Goal: Task Accomplishment & Management: Use online tool/utility

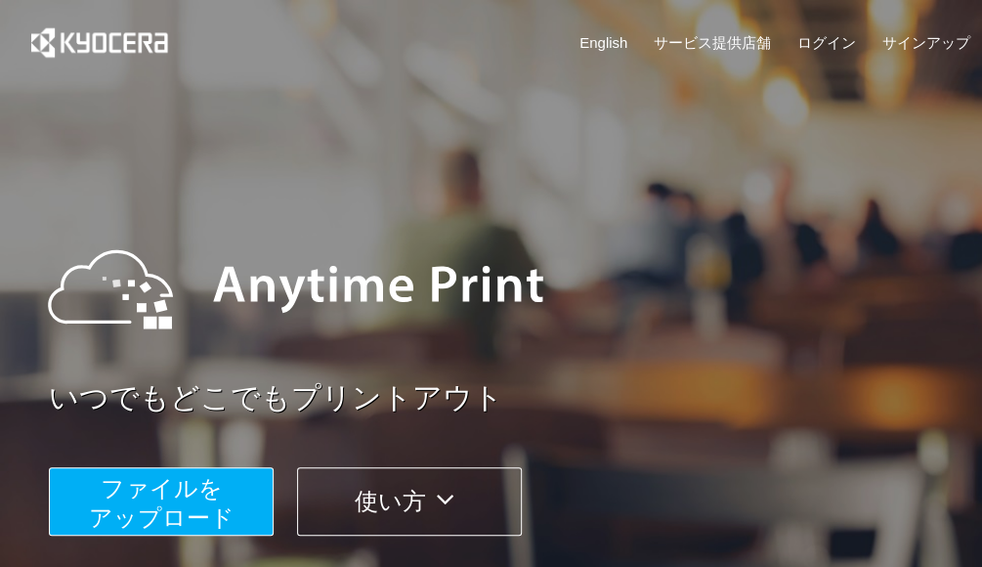
click at [221, 489] on button "ファイルを ​​アップロード" at bounding box center [161, 501] width 225 height 68
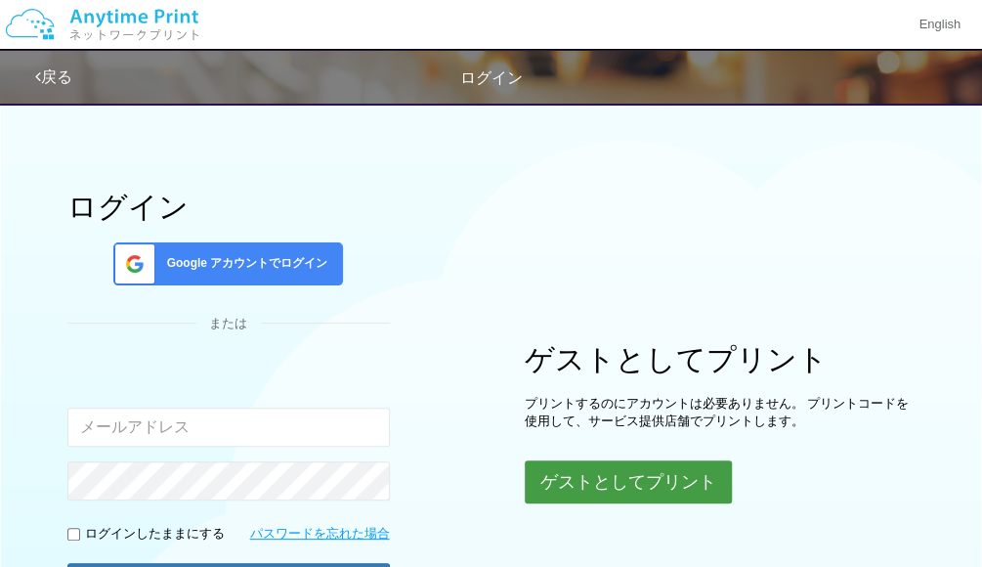
click at [626, 491] on button "ゲストとしてプリント" at bounding box center [628, 481] width 207 height 43
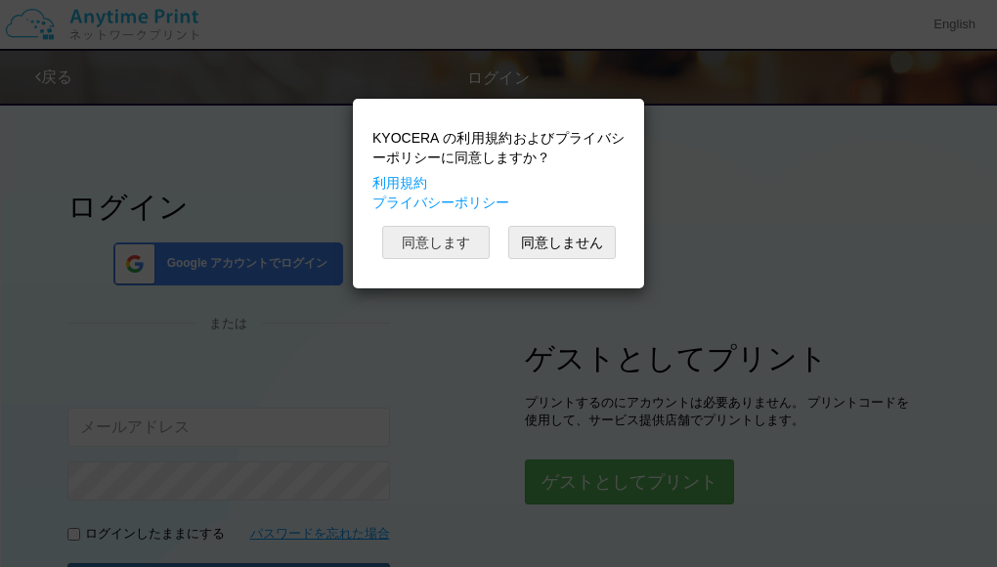
click at [468, 234] on button "同意します" at bounding box center [435, 242] width 107 height 33
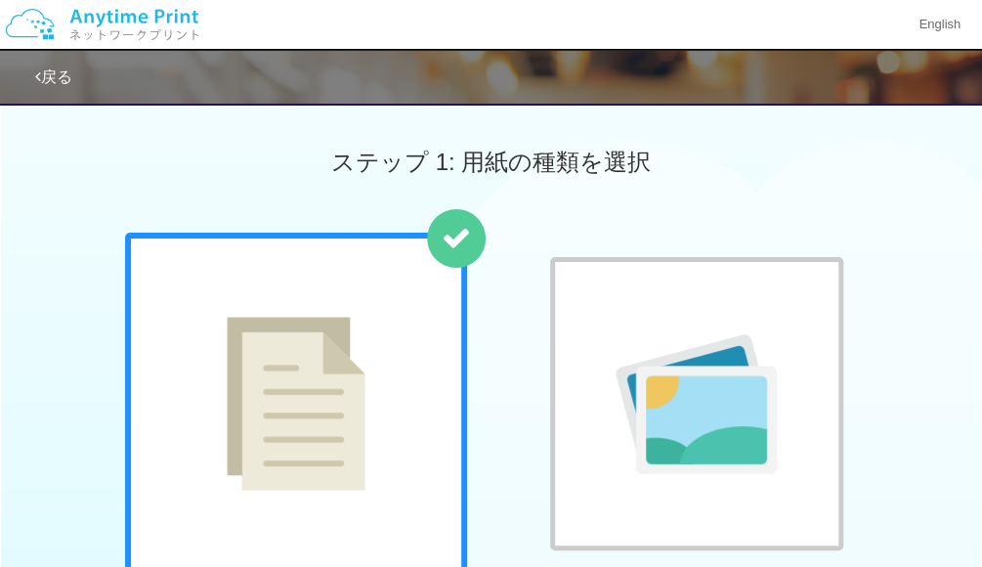
click at [406, 361] on div at bounding box center [296, 404] width 342 height 342
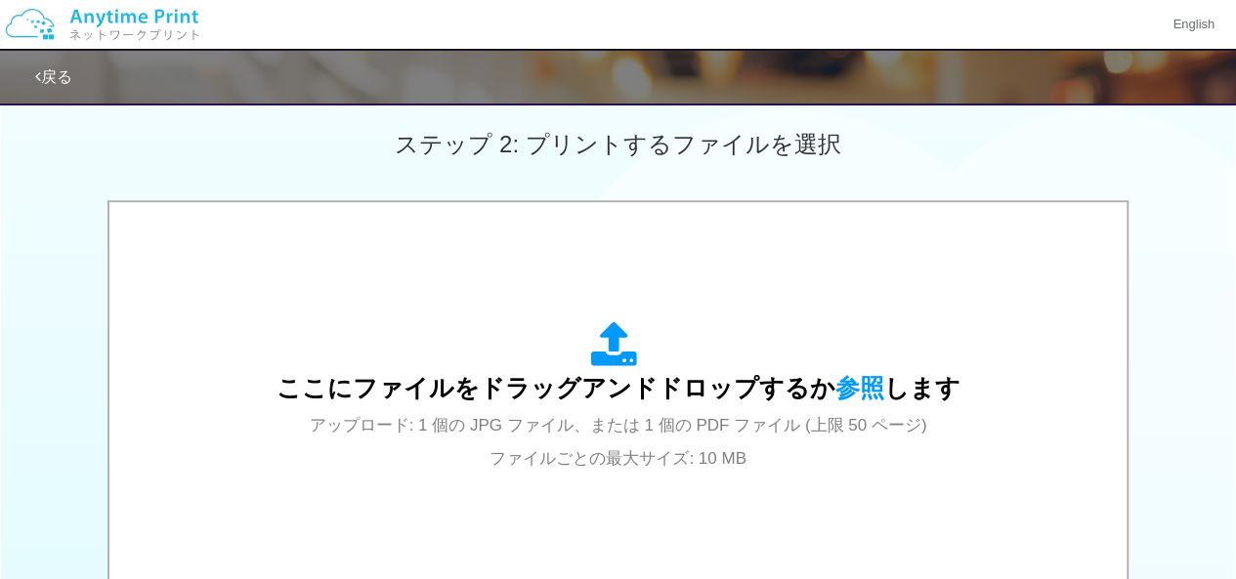
scroll to position [537, 0]
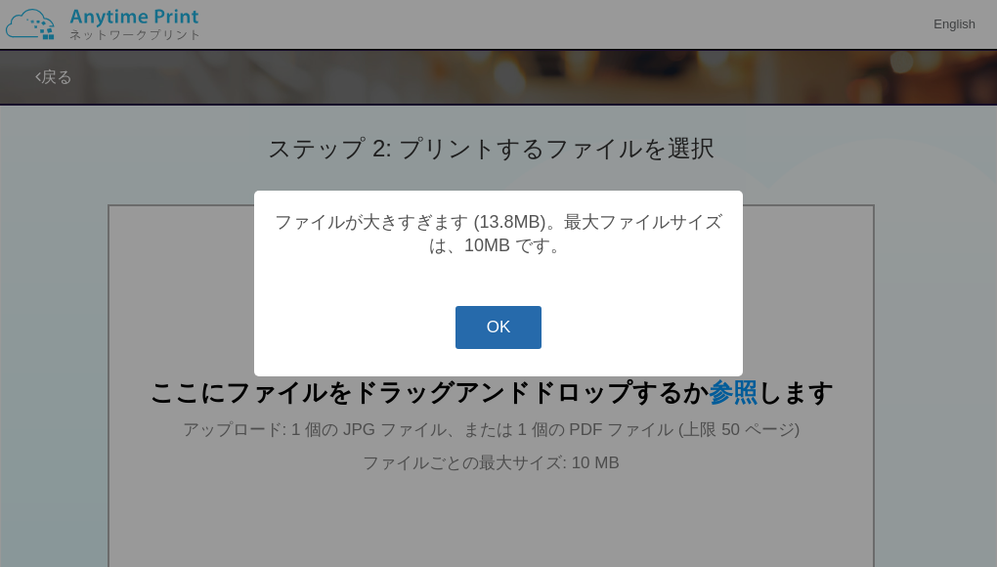
click at [494, 339] on button "OK" at bounding box center [498, 327] width 87 height 43
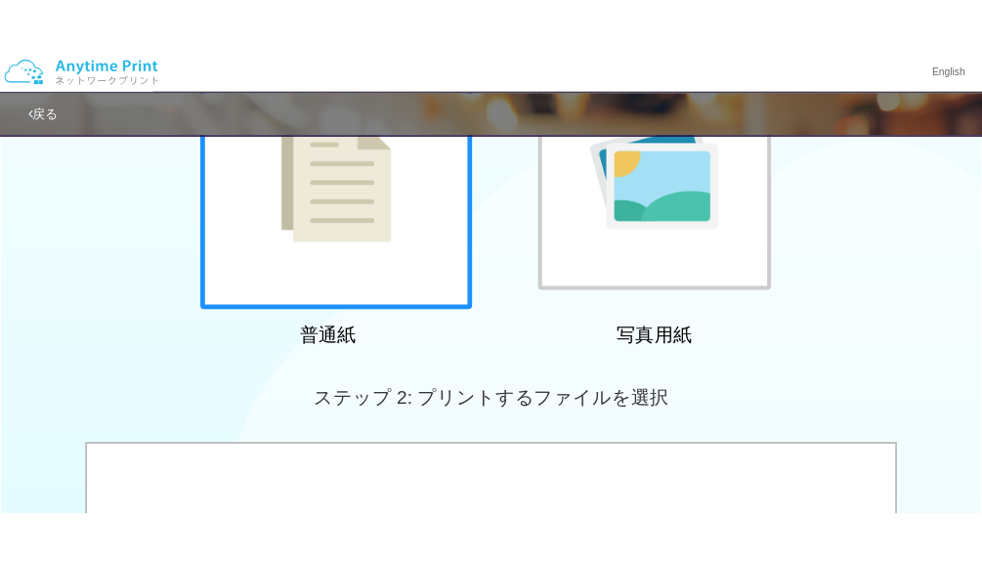
scroll to position [0, 0]
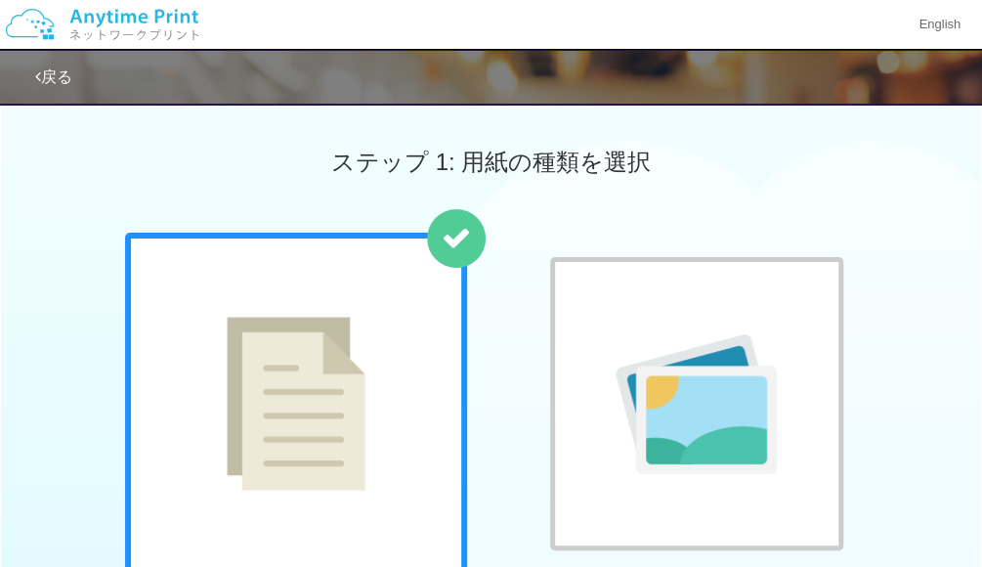
click at [524, 521] on div "普通紙 写真用紙" at bounding box center [491, 431] width 752 height 397
click at [420, 470] on div at bounding box center [296, 404] width 342 height 342
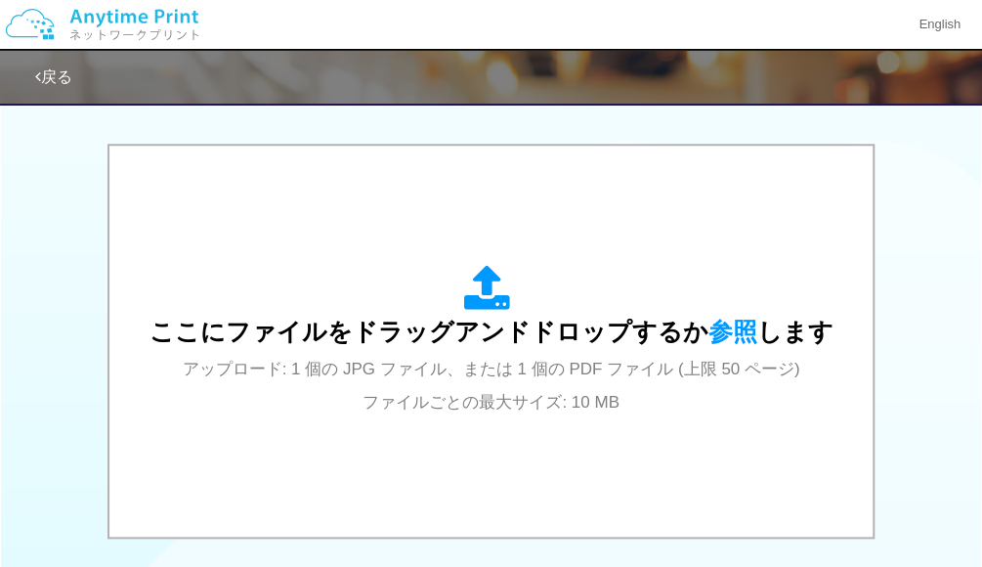
scroll to position [600, 0]
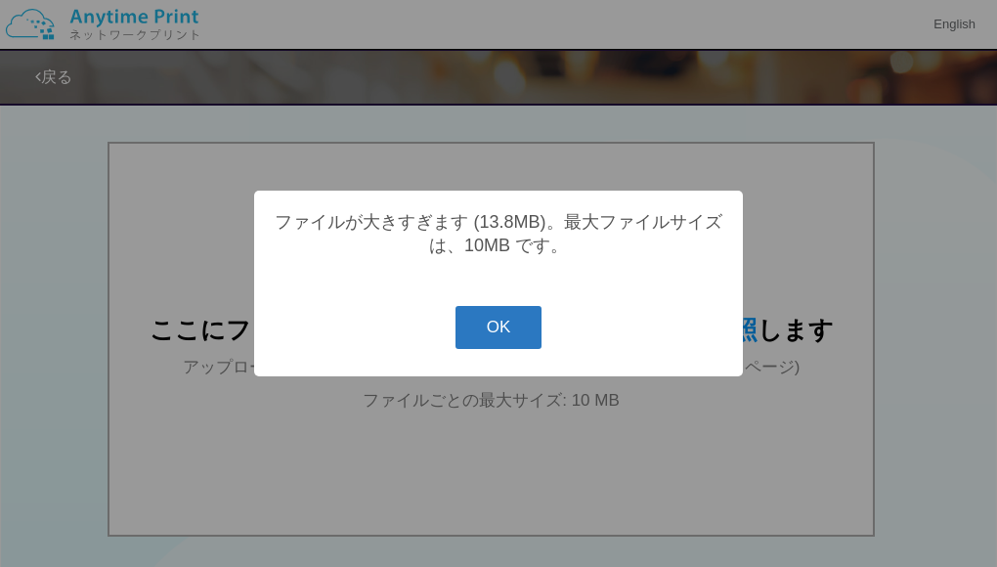
click at [483, 335] on button "OK" at bounding box center [498, 327] width 87 height 43
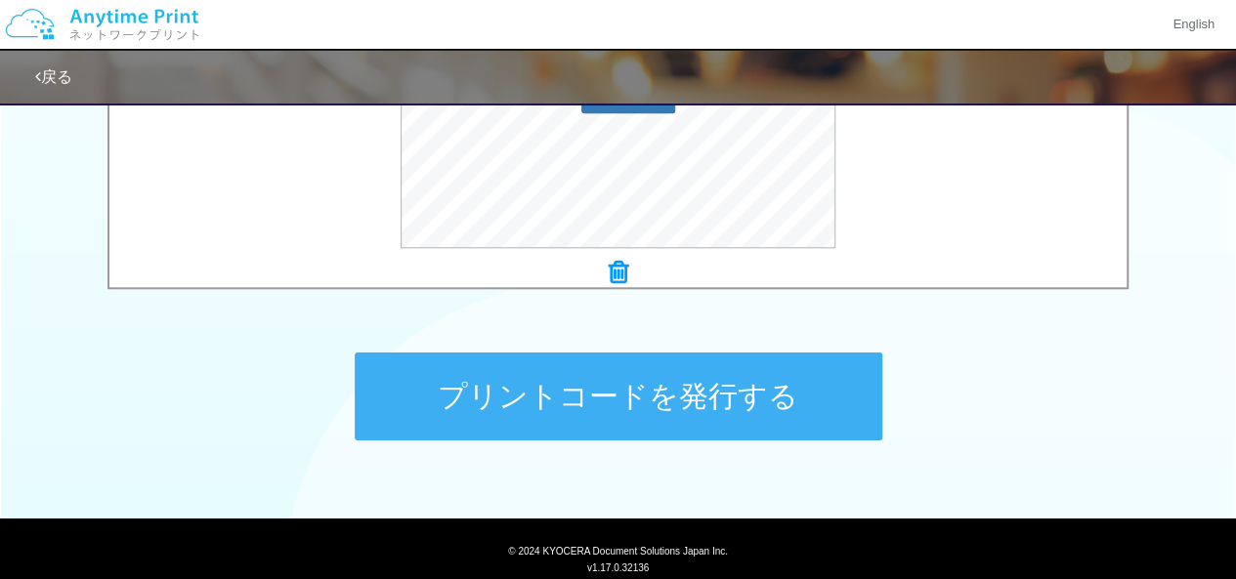
scroll to position [906, 0]
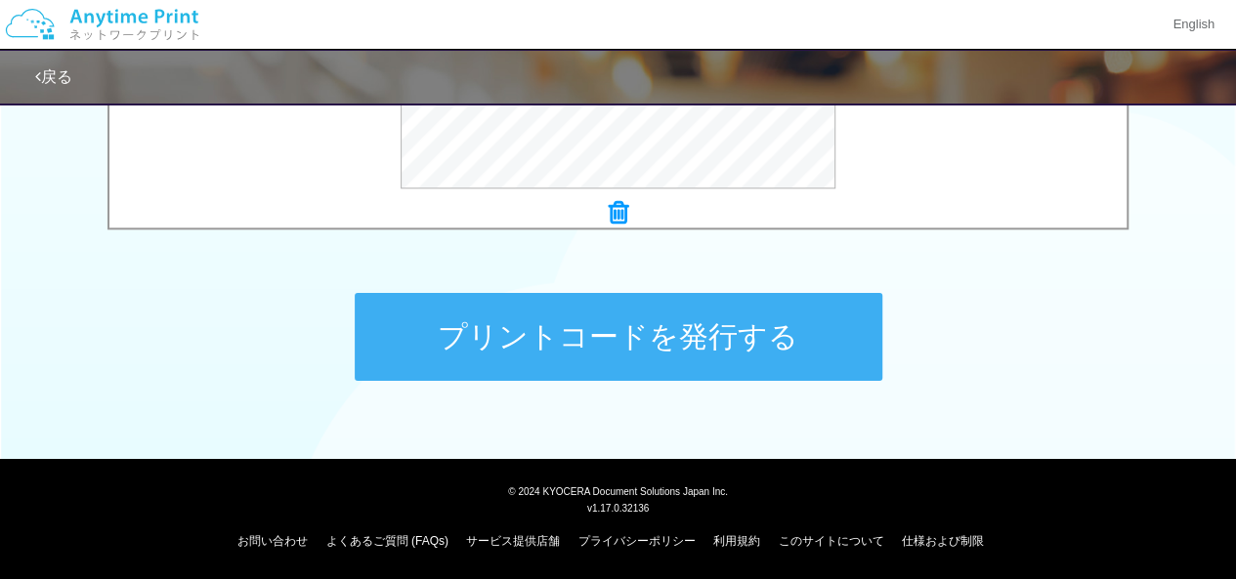
click at [679, 331] on button "プリントコードを発行する" at bounding box center [619, 337] width 528 height 88
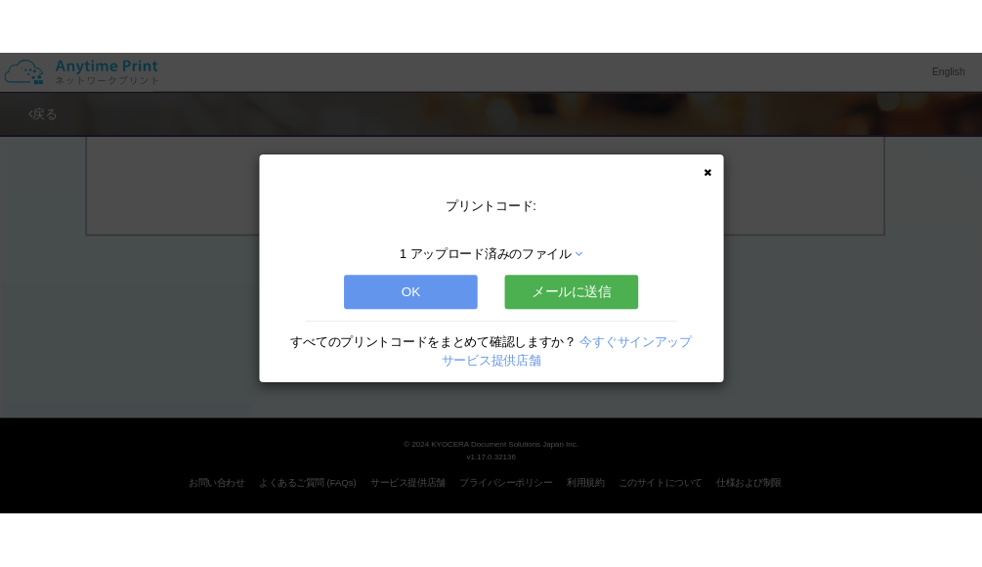
scroll to position [0, 0]
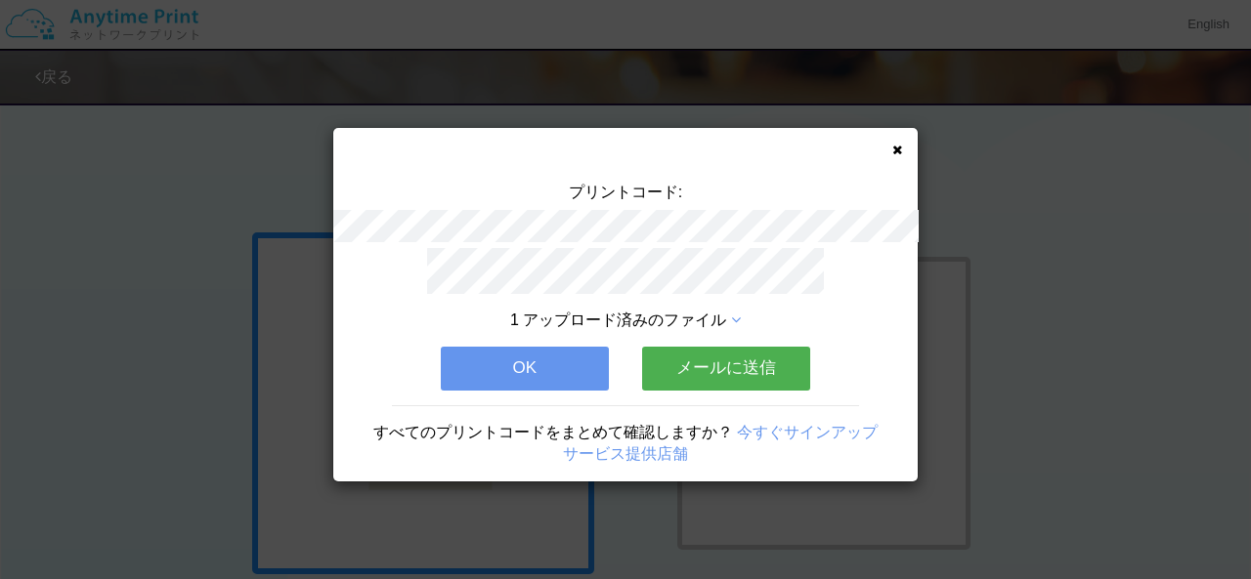
drag, startPoint x: 584, startPoint y: 355, endPoint x: 729, endPoint y: 370, distance: 145.5
click at [707, 368] on div "1 アップロード済みのファイル OK メールに送信 すべてのプリントコードをまとめて確認しますか？ 今すぐサインアップ サービス提供店舗" at bounding box center [625, 365] width 584 height 234
click at [577, 357] on button "OK" at bounding box center [525, 368] width 168 height 43
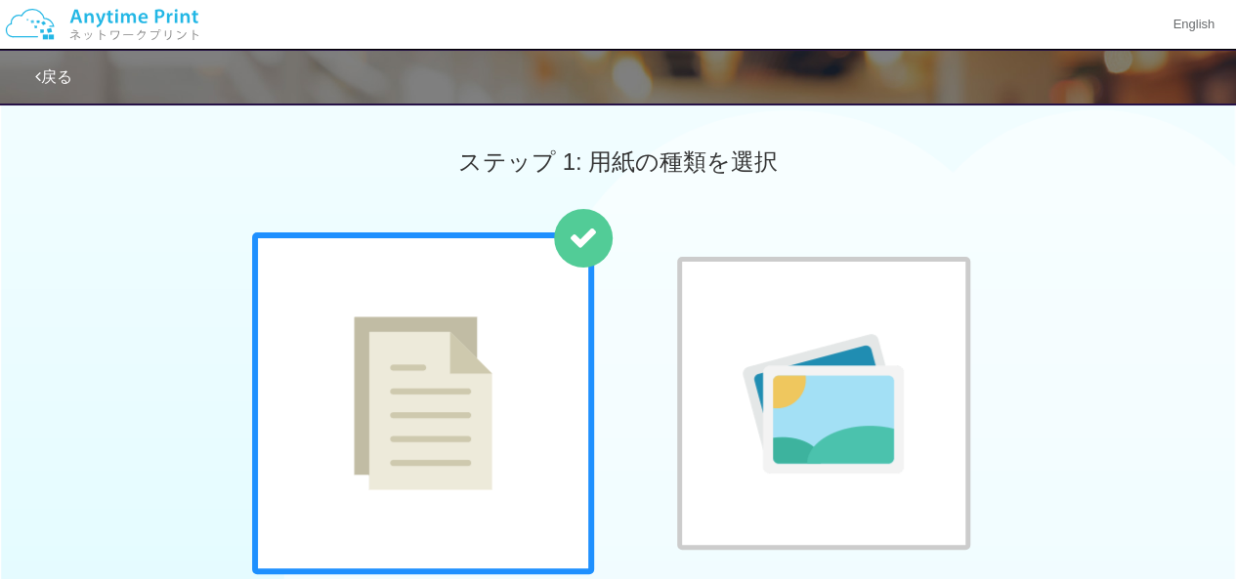
click at [965, 289] on div at bounding box center [823, 403] width 293 height 293
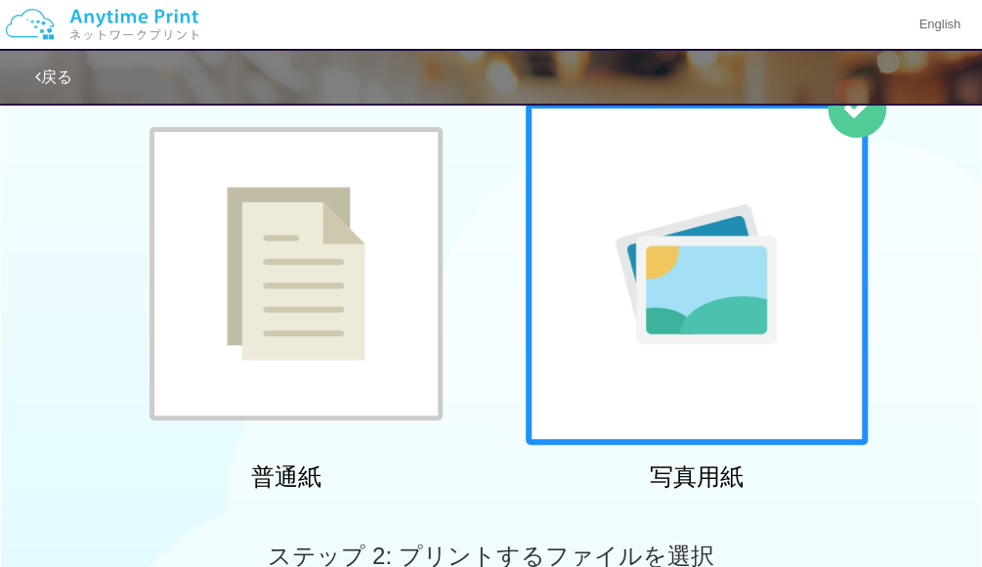
click at [305, 232] on img at bounding box center [296, 274] width 139 height 174
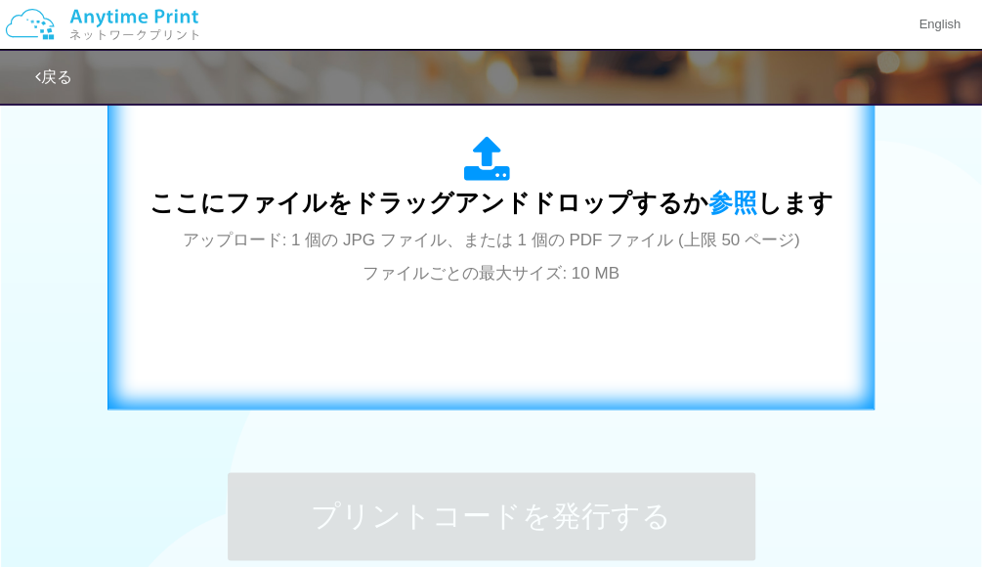
scroll to position [723, 0]
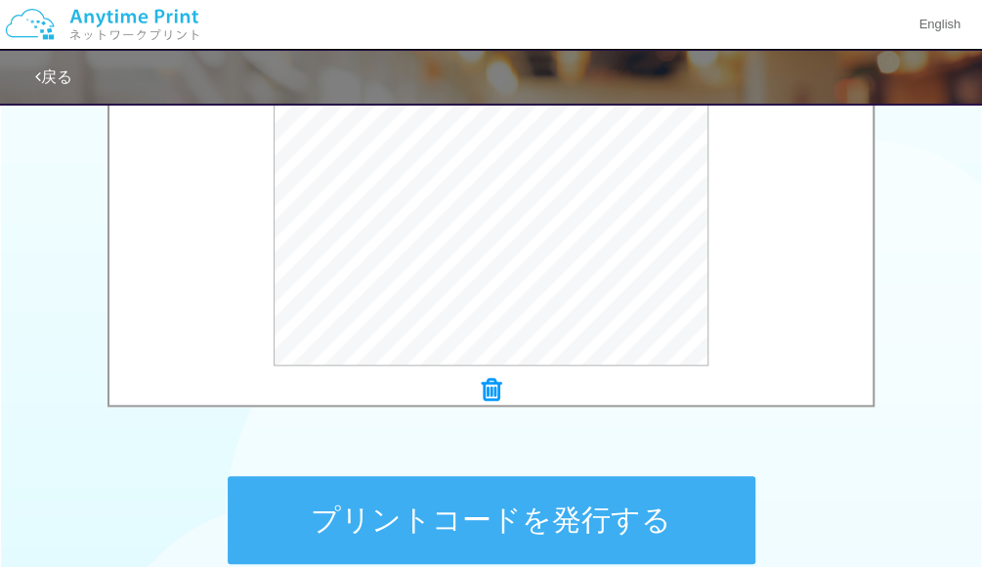
click at [442, 488] on button "プリントコードを発行する" at bounding box center [492, 520] width 528 height 88
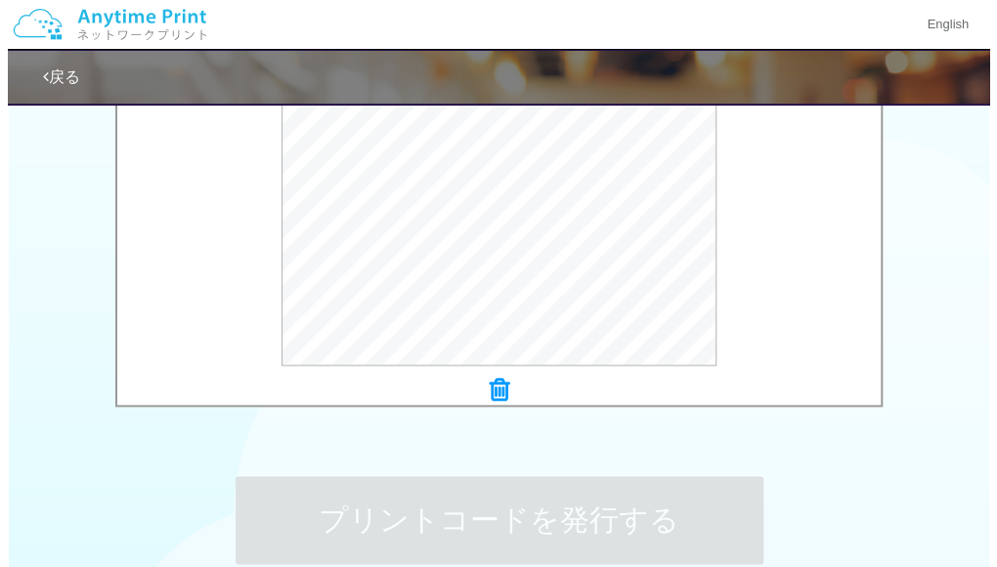
scroll to position [0, 0]
